Goal: Transaction & Acquisition: Purchase product/service

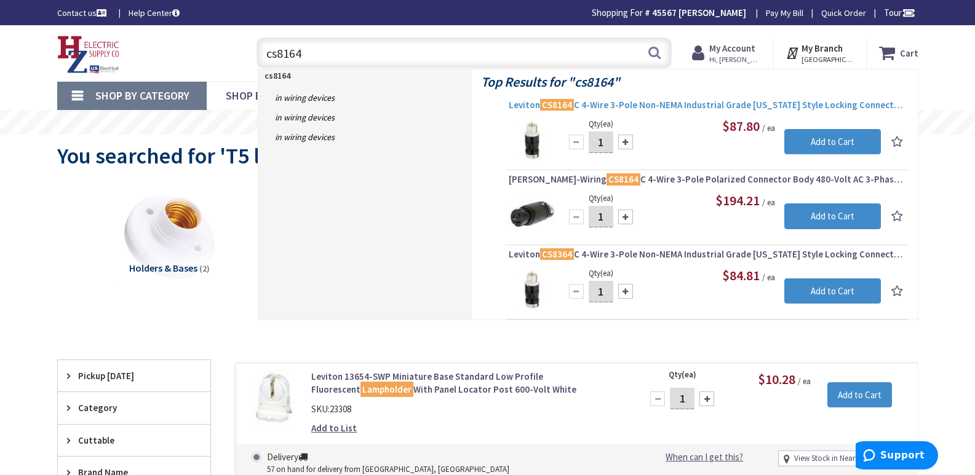
type input "cs8164"
click at [650, 105] on span "Leviton CS8164 C 4-Wire 3-Pole Non-NEMA Industrial Grade [US_STATE] Style Locki…" at bounding box center [706, 105] width 397 height 12
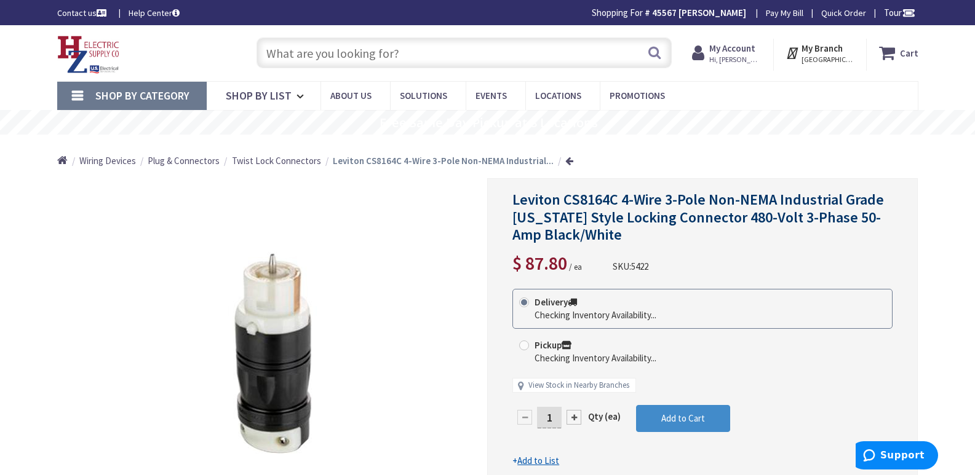
type input "[PERSON_NAME][GEOGRAPHIC_DATA], [GEOGRAPHIC_DATA]"
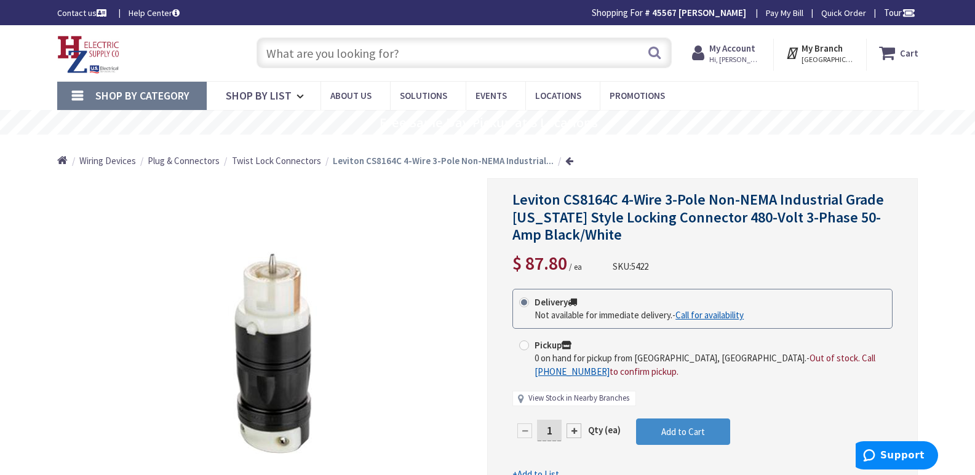
click at [570, 400] on link "View Stock in Nearby Branches" at bounding box center [578, 399] width 101 height 12
select select "data-availability"
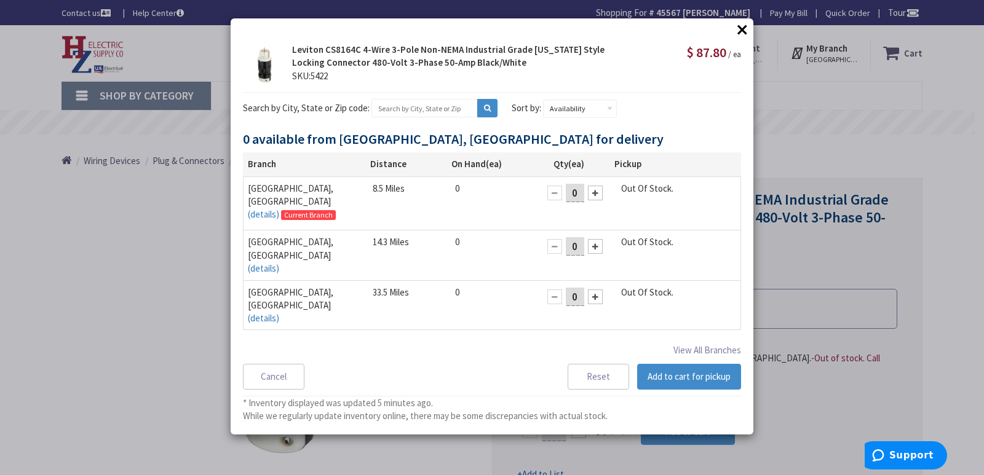
click at [742, 30] on button "×" at bounding box center [742, 29] width 18 height 18
